Goal: Task Accomplishment & Management: Complete application form

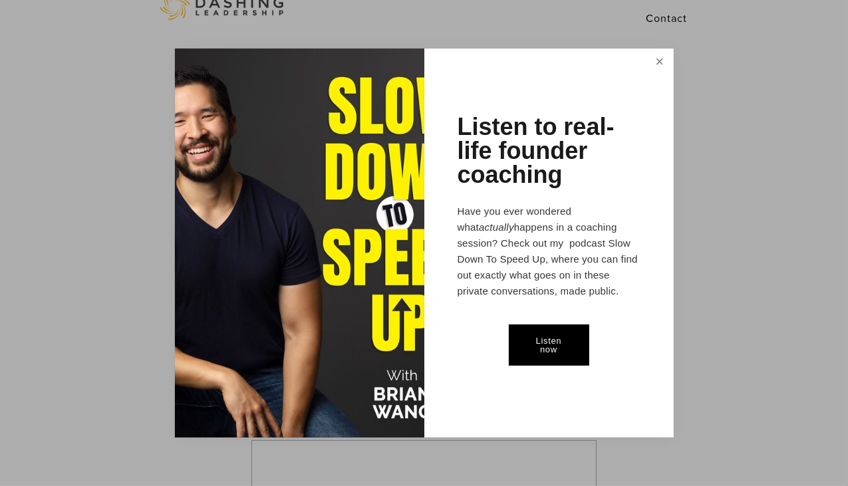
scroll to position [133, 0]
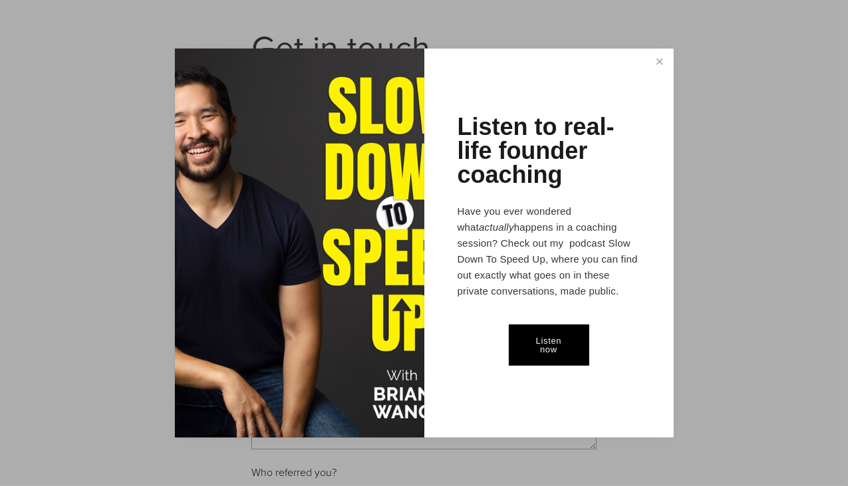
click at [96, 263] on div at bounding box center [424, 243] width 848 height 486
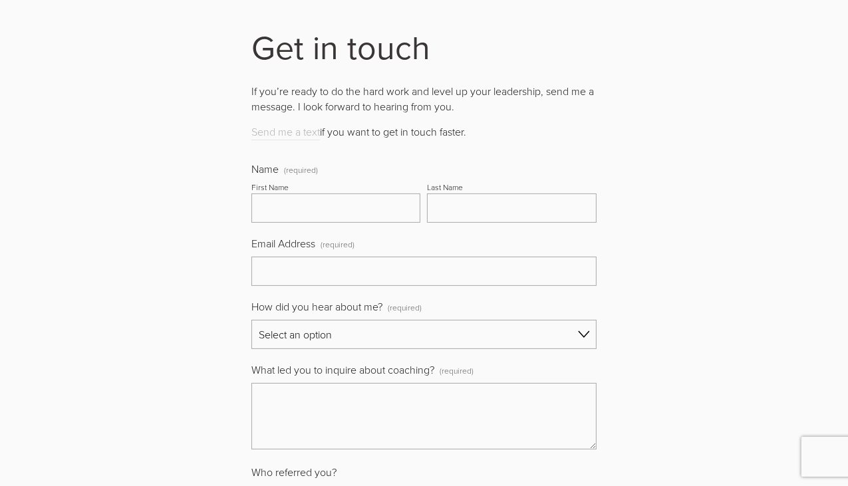
click at [337, 211] on input "First Name" at bounding box center [335, 207] width 169 height 29
type input "Chelsea"
type input "Lamb"
type input "[EMAIL_ADDRESS][DOMAIN_NAME]"
click at [354, 351] on div "Name (required) First Name [PERSON_NAME] Last Name [PERSON_NAME] Email Address …" at bounding box center [423, 348] width 345 height 372
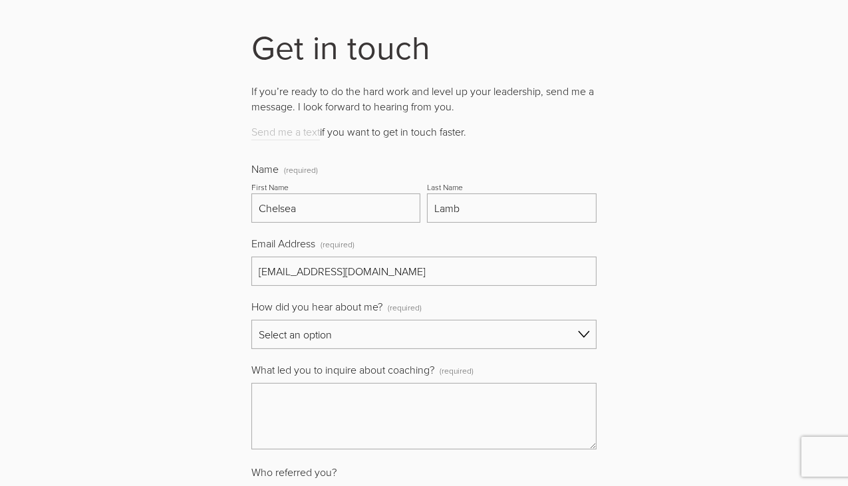
click at [343, 344] on select "Select an option Referral Social media Word of mouth Search Slow Down To Speed …" at bounding box center [423, 334] width 345 height 29
select select "Search"
click at [251, 320] on select "Select an option Referral Social media Word of mouth Search Slow Down To Speed …" at bounding box center [423, 334] width 345 height 29
click at [334, 407] on textarea "What led you to inquire about coaching? (required)" at bounding box center [423, 416] width 345 height 66
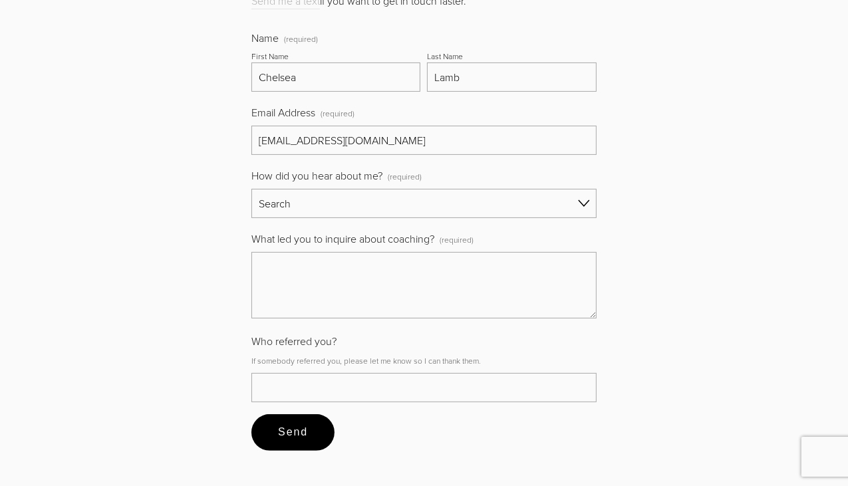
scroll to position [266, 0]
paste textarea "Hello Despite the fact that starting a business is an excellent choice for vete…"
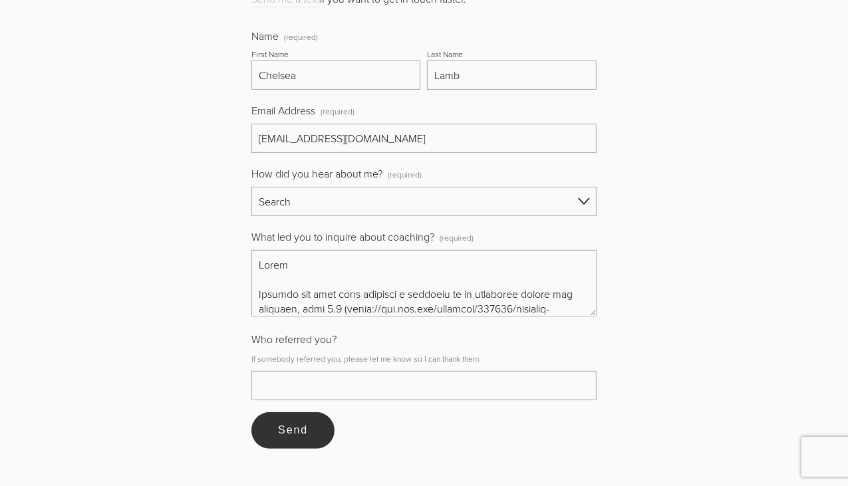
scroll to position [373, 0]
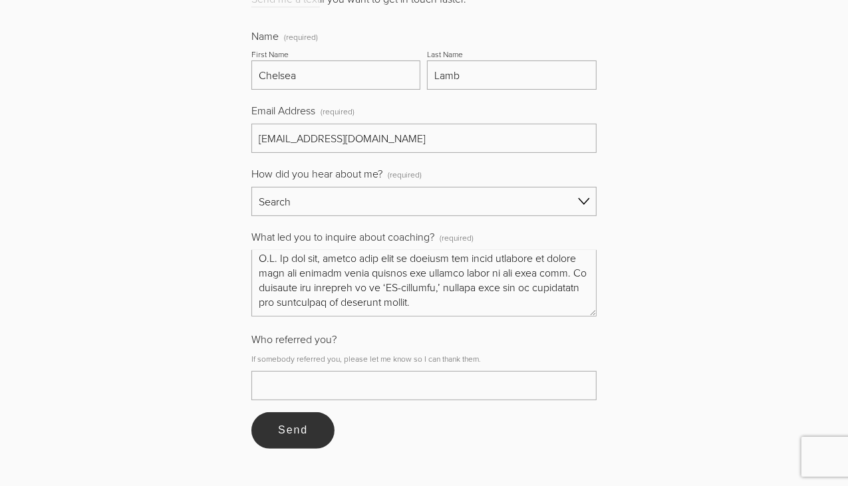
type textarea "Hello Despite the fact that starting a business is an excellent choice for vete…"
click at [282, 437] on button "Send Send" at bounding box center [292, 430] width 83 height 36
